Goal: Task Accomplishment & Management: Use online tool/utility

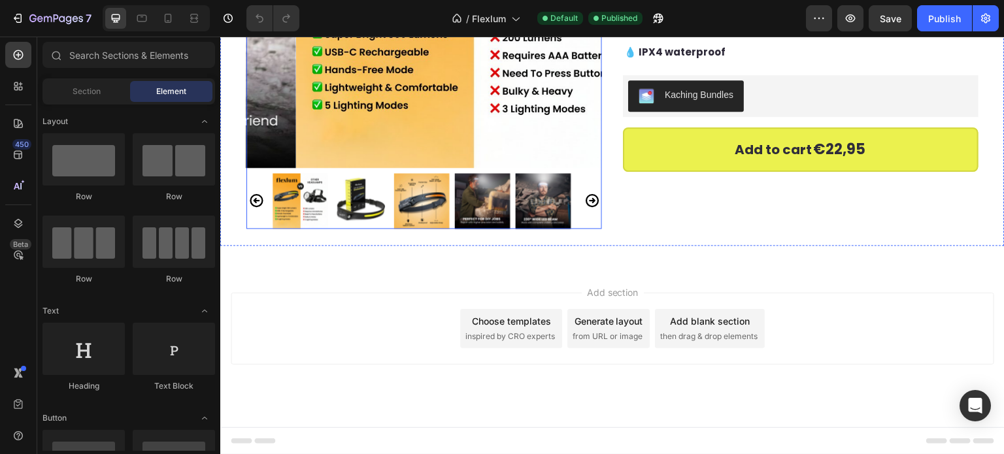
scroll to position [713, 0]
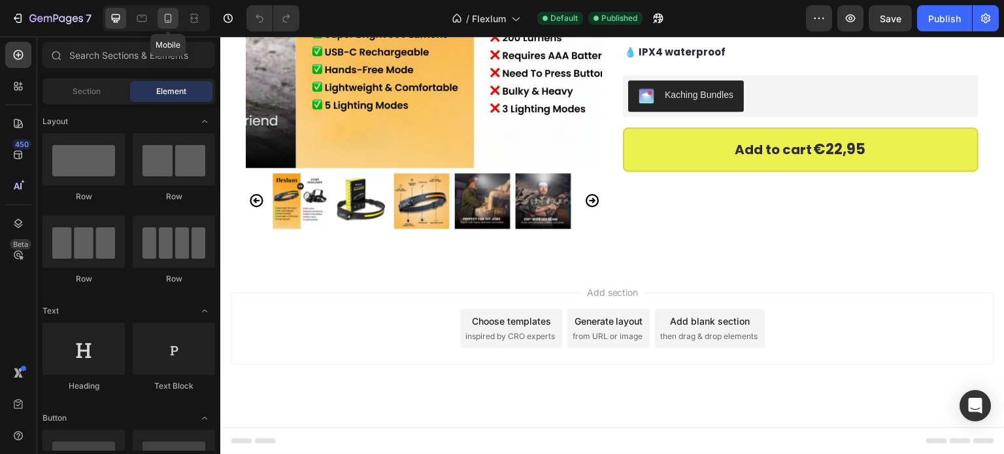
click at [169, 10] on div at bounding box center [167, 18] width 21 height 21
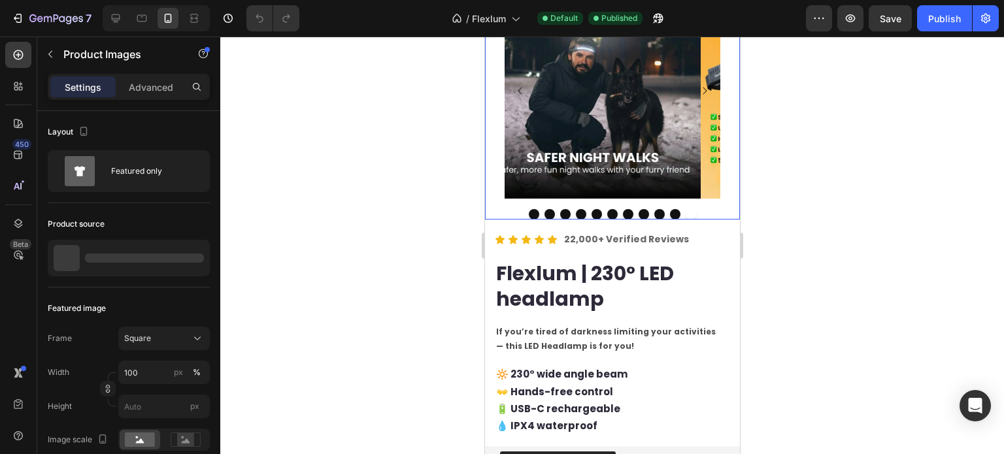
scroll to position [269, 0]
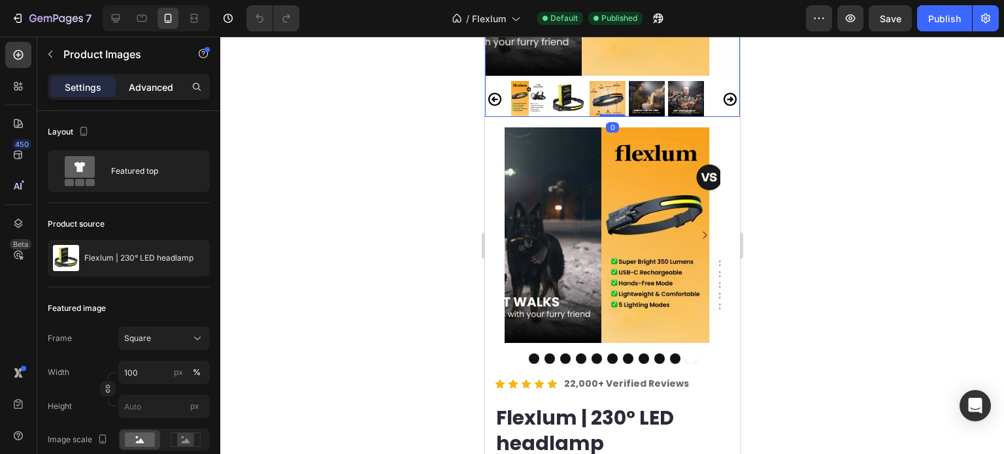
click at [165, 93] on p "Advanced" at bounding box center [151, 87] width 44 height 14
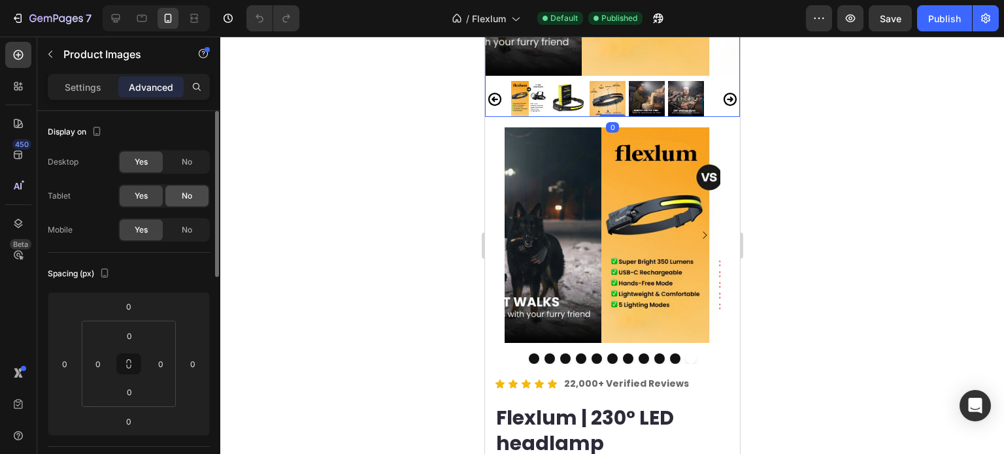
drag, startPoint x: 183, startPoint y: 200, endPoint x: 186, endPoint y: 221, distance: 21.7
click at [183, 201] on span "No" at bounding box center [187, 196] width 10 height 12
click at [189, 236] on div "No" at bounding box center [186, 230] width 43 height 21
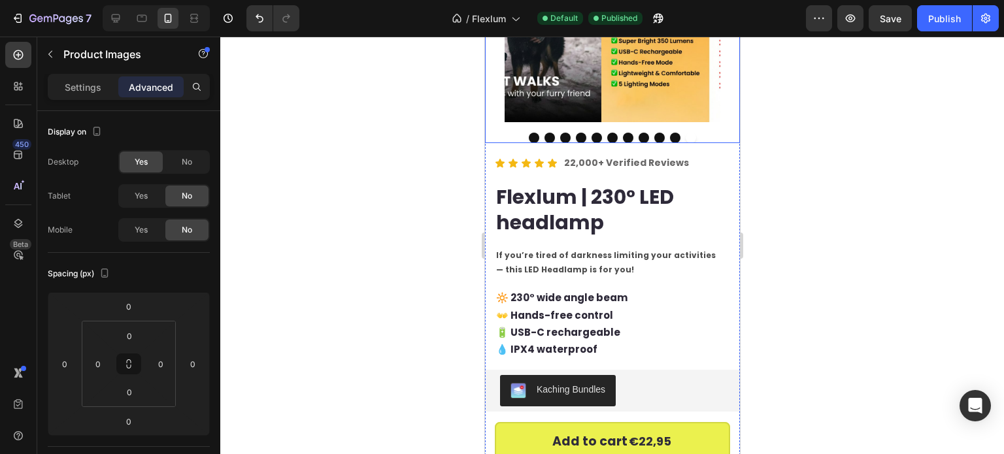
scroll to position [138, 0]
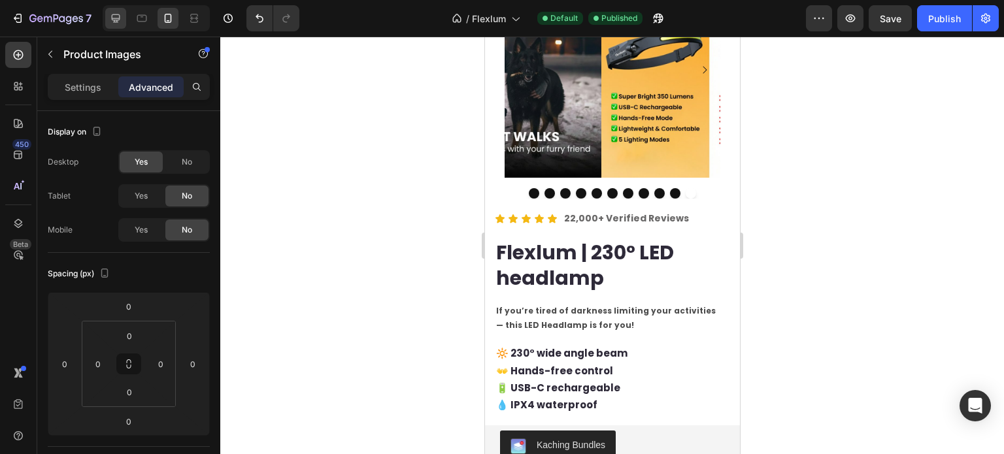
click at [110, 18] on icon at bounding box center [115, 18] width 13 height 13
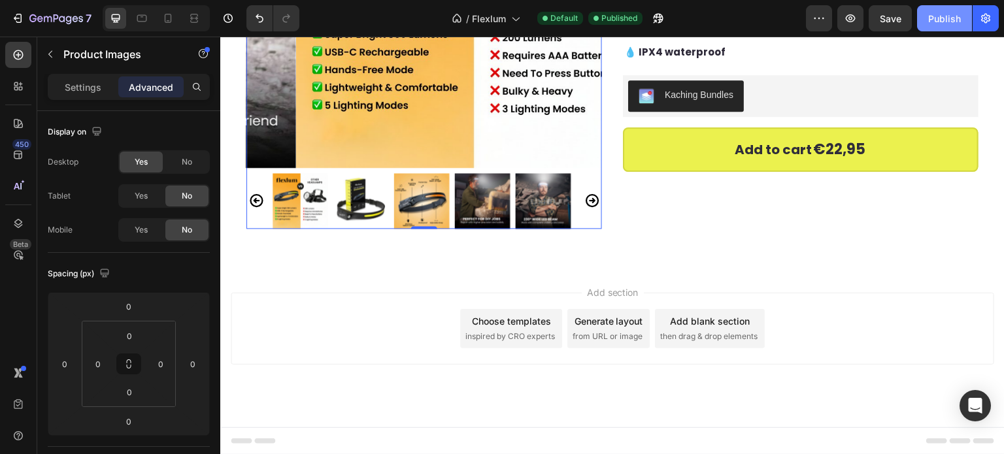
click at [942, 18] on div "Publish" at bounding box center [944, 19] width 33 height 14
